Goal: Task Accomplishment & Management: Use online tool/utility

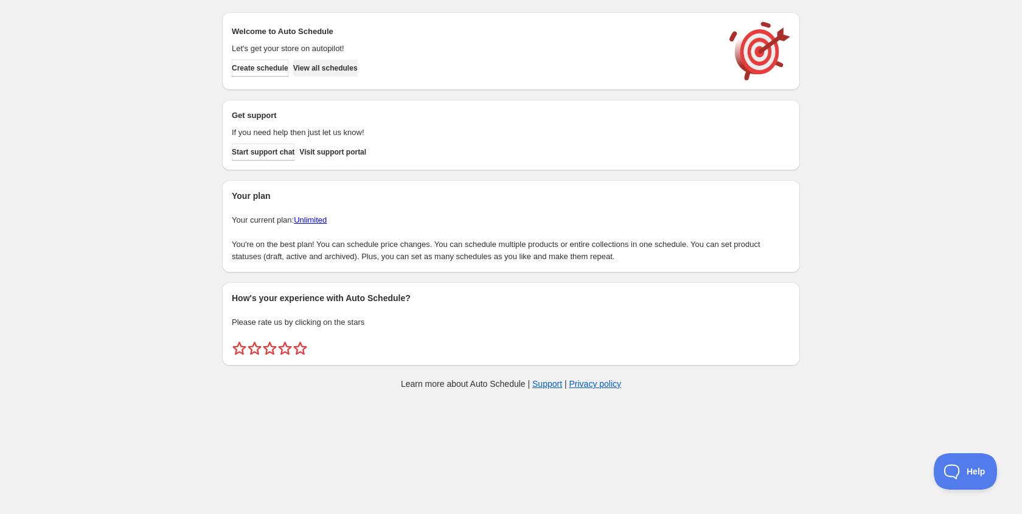
click at [335, 68] on span "View all schedules" at bounding box center [325, 68] width 64 height 10
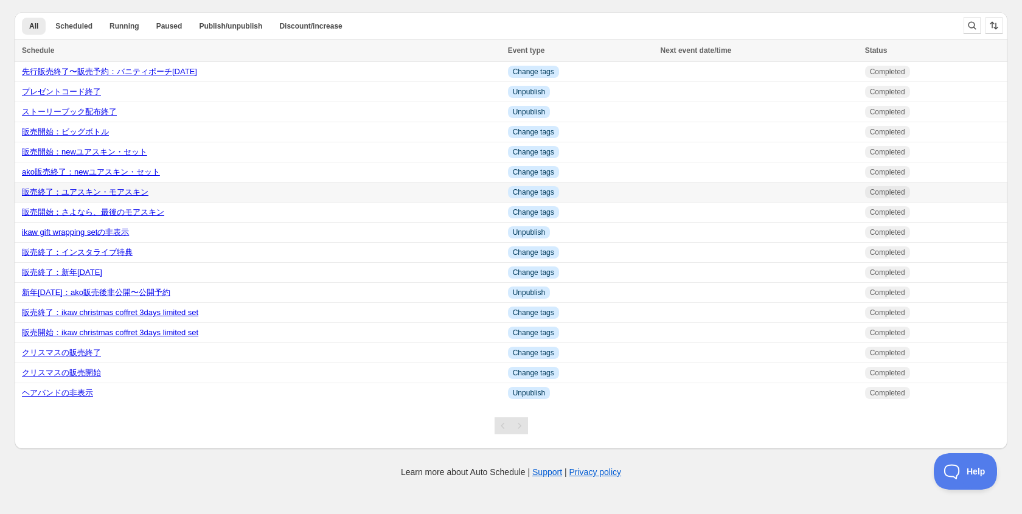
click at [95, 196] on link "販売終了：ユアスキン・モアスキン" at bounding box center [85, 191] width 127 height 9
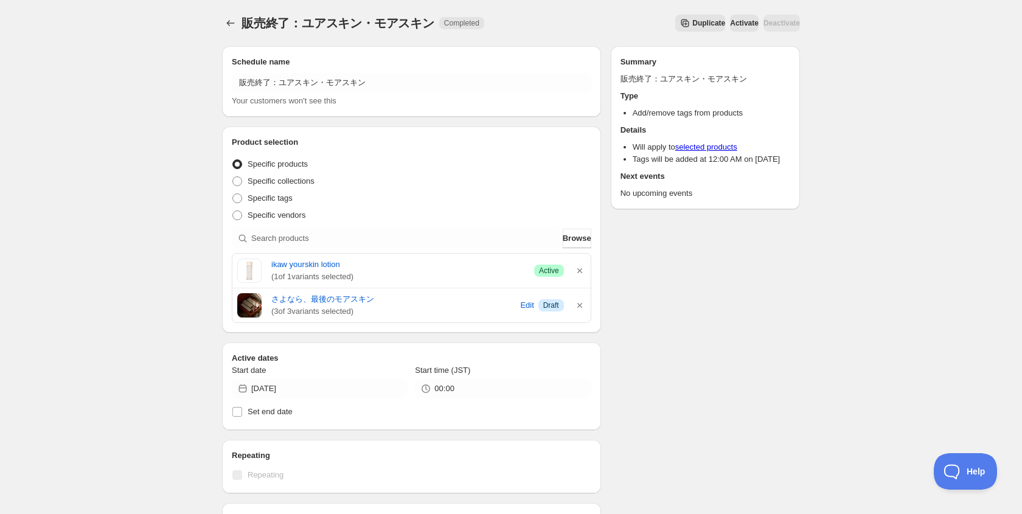
click at [692, 25] on span "Duplicate" at bounding box center [708, 23] width 33 height 10
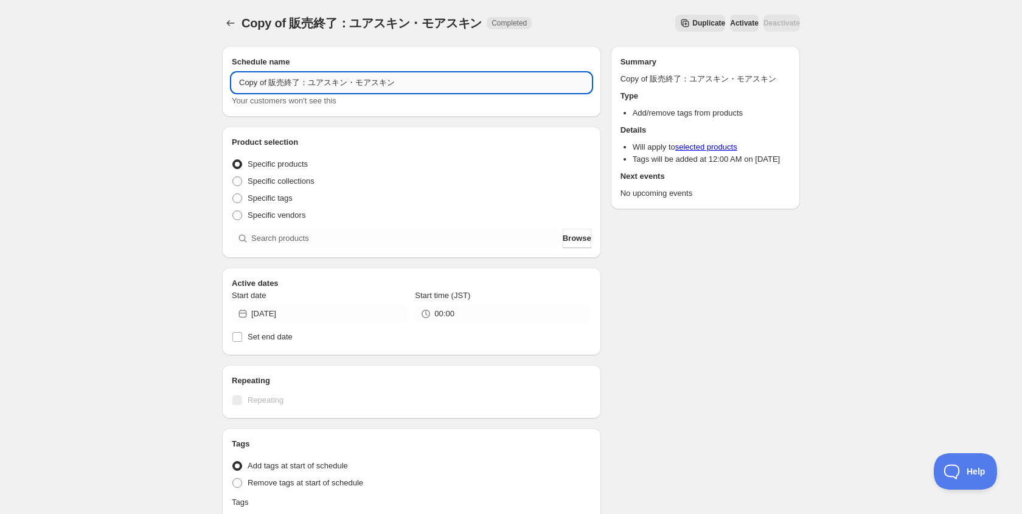
click at [323, 76] on input "Copy of 販売終了：ユアスキン・モアスキン" at bounding box center [411, 82] width 359 height 19
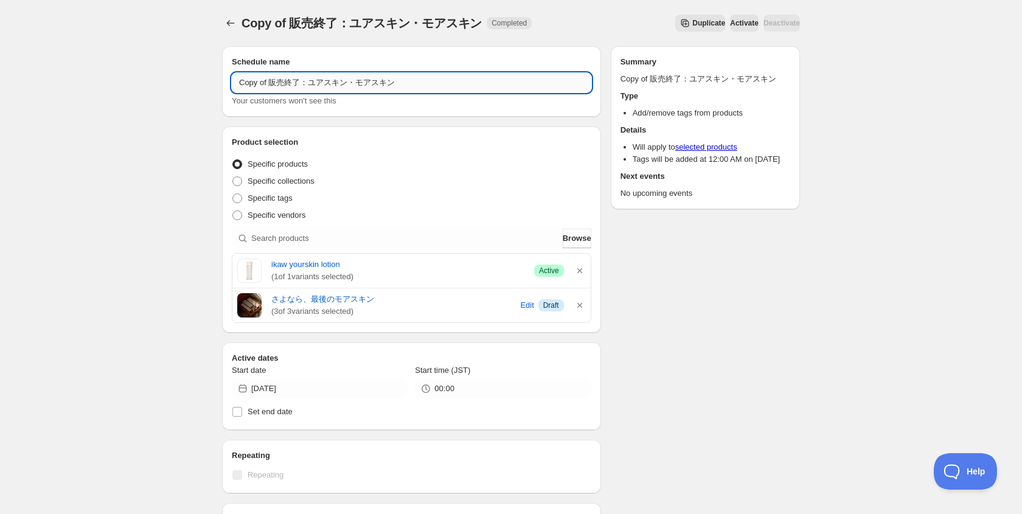
click at [271, 82] on input "Copy of 販売終了：ユアスキン・モアスキン" at bounding box center [411, 82] width 359 height 19
type input "販売終了：ユアスキン復刻"
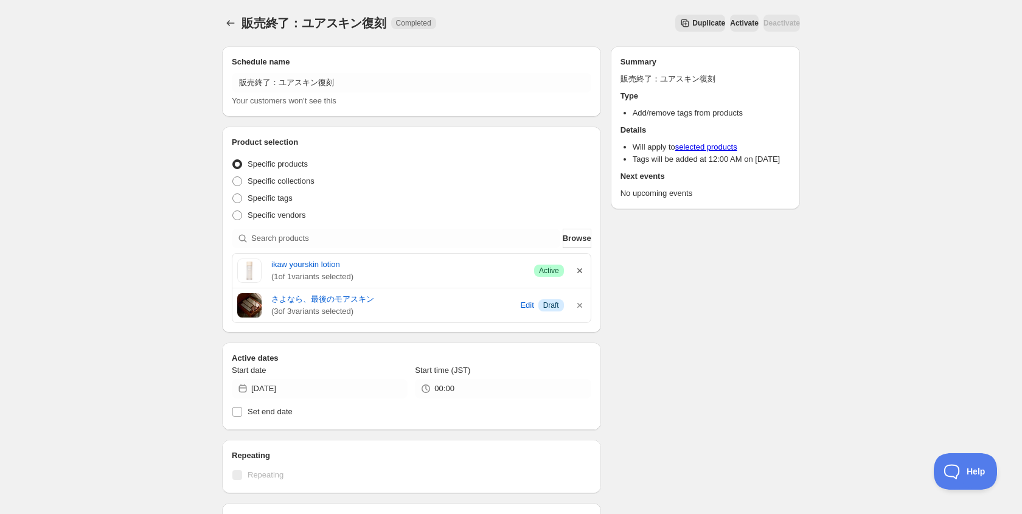
click at [581, 270] on icon "button" at bounding box center [580, 271] width 12 height 12
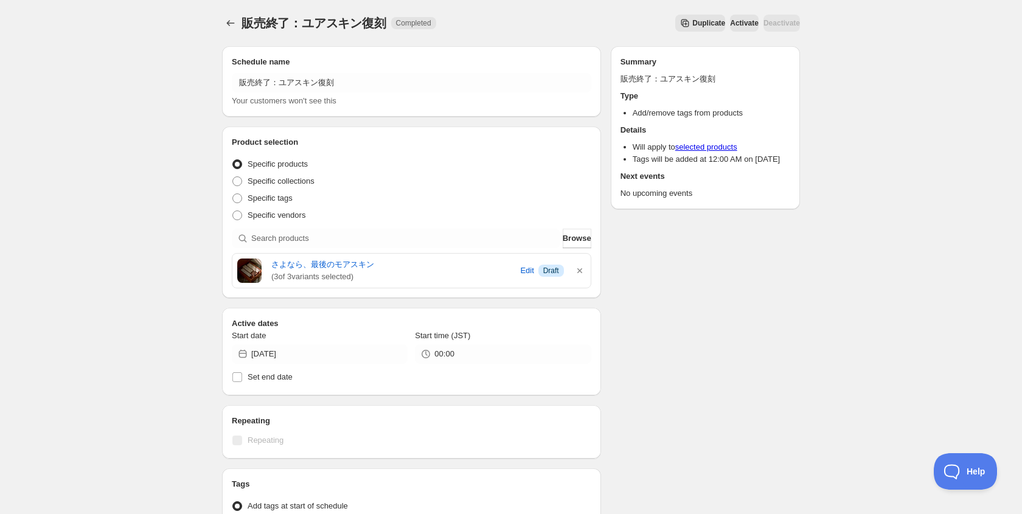
click at [581, 270] on icon "button" at bounding box center [580, 271] width 12 height 12
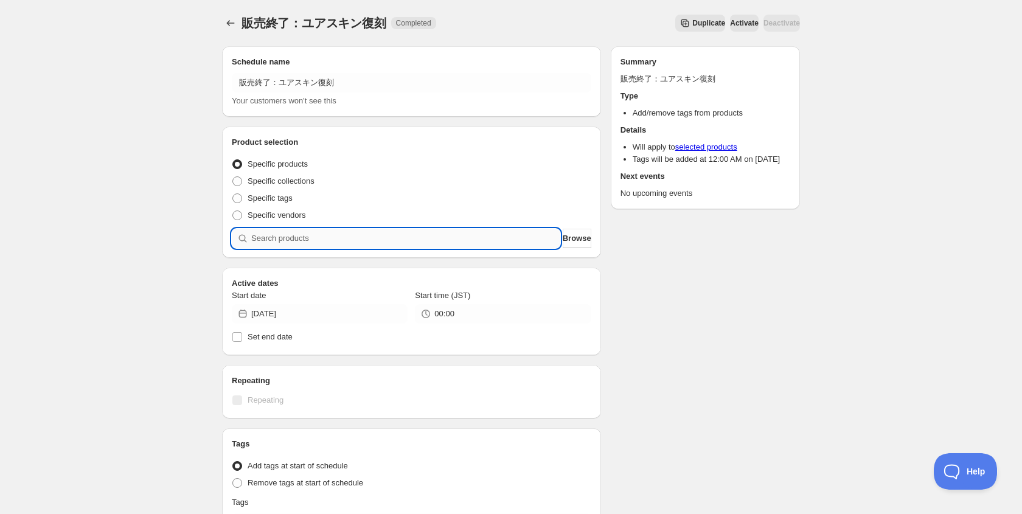
click at [528, 241] on input "search" at bounding box center [405, 238] width 309 height 19
type input "y"
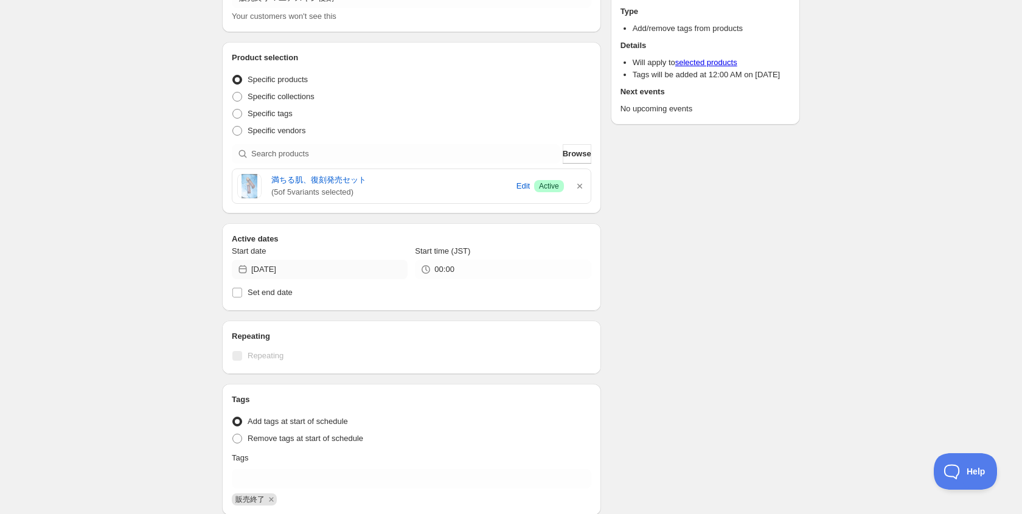
scroll to position [85, 0]
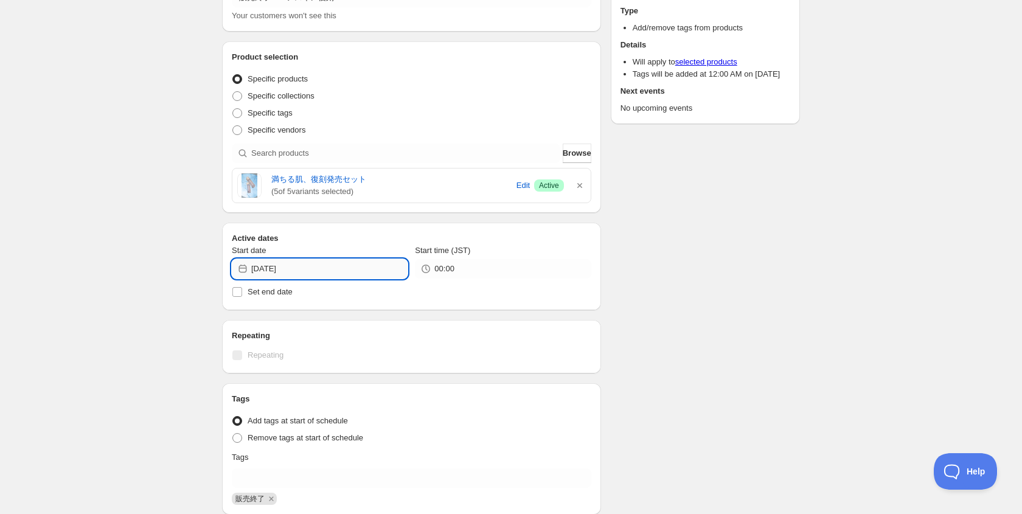
click at [325, 269] on input "[DATE]" at bounding box center [329, 268] width 156 height 19
click at [389, 296] on icon "Show next month, May 2025" at bounding box center [392, 297] width 12 height 12
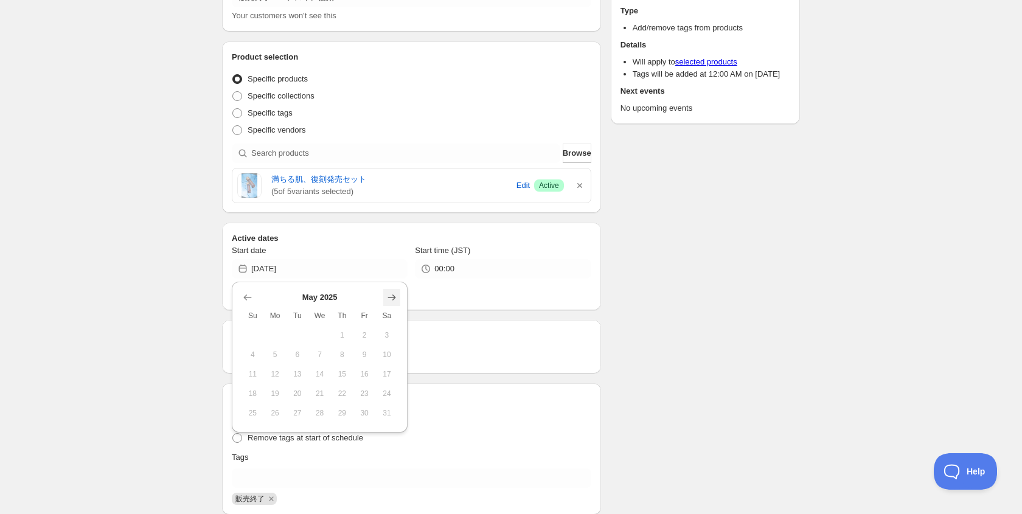
click at [389, 296] on icon "Show next month, June 2025" at bounding box center [392, 297] width 12 height 12
click at [389, 296] on icon "Show next month, July 2025" at bounding box center [392, 297] width 12 height 12
click at [389, 296] on icon "Show next month, September 2025" at bounding box center [392, 297] width 12 height 12
click at [241, 291] on icon "Show previous month, August 2025" at bounding box center [247, 297] width 12 height 12
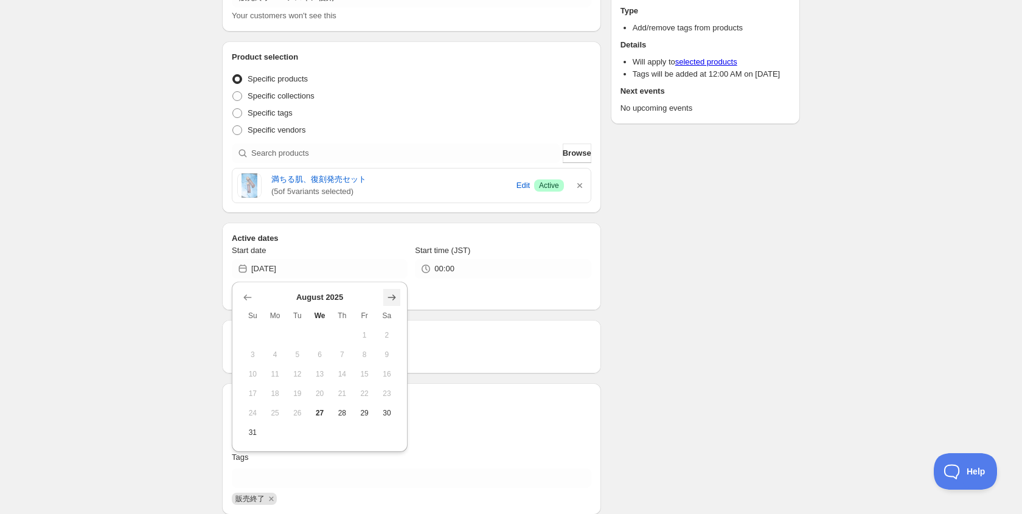
click at [397, 296] on icon "Show next month, September 2025" at bounding box center [392, 297] width 12 height 12
click at [271, 335] on span "1" at bounding box center [275, 335] width 13 height 10
type input "[DATE]"
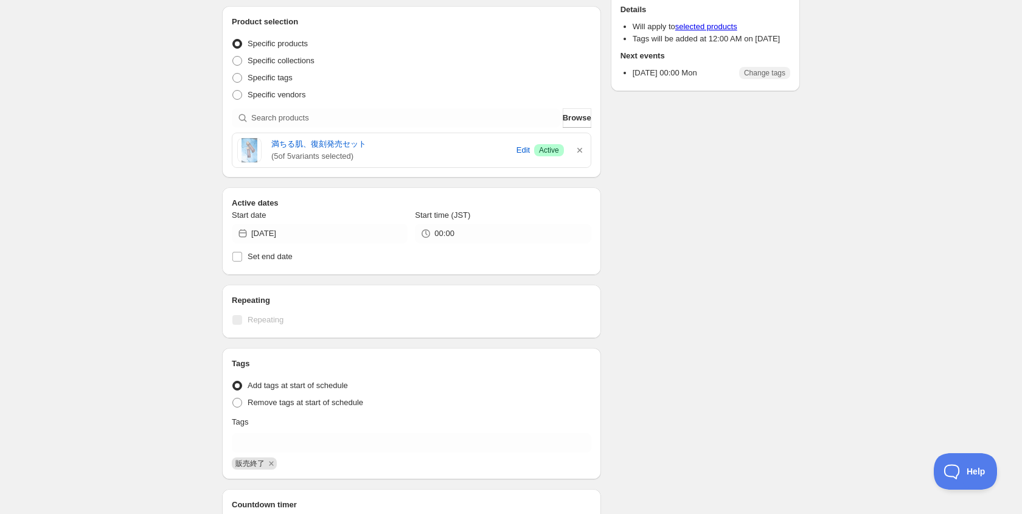
scroll to position [117, 0]
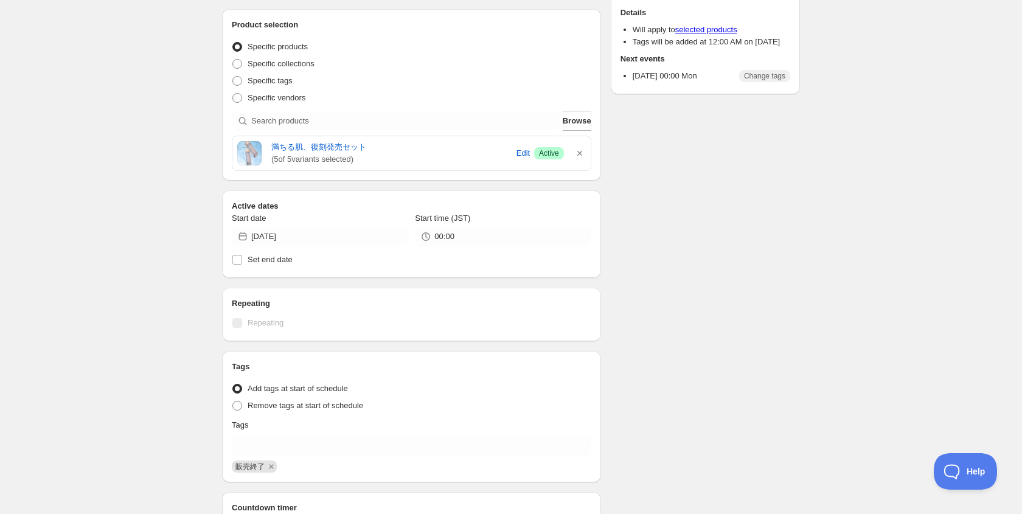
drag, startPoint x: 925, startPoint y: 1, endPoint x: 608, endPoint y: 482, distance: 576.1
click at [608, 482] on div "Schedule name 販売終了：ユアスキン復刻 Your customers won't see this Product selection Enti…" at bounding box center [506, 269] width 588 height 700
